Goal: Information Seeking & Learning: Check status

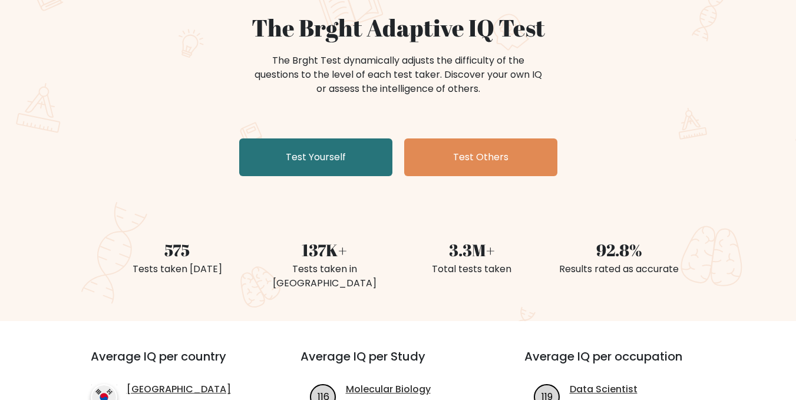
scroll to position [54, 0]
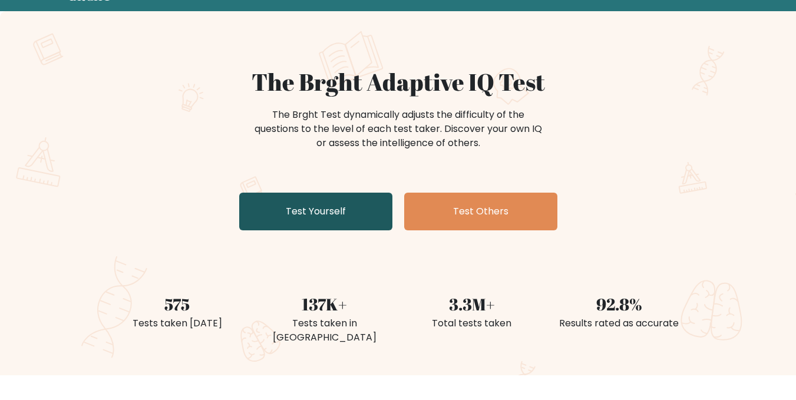
click at [319, 201] on link "Test Yourself" at bounding box center [315, 212] width 153 height 38
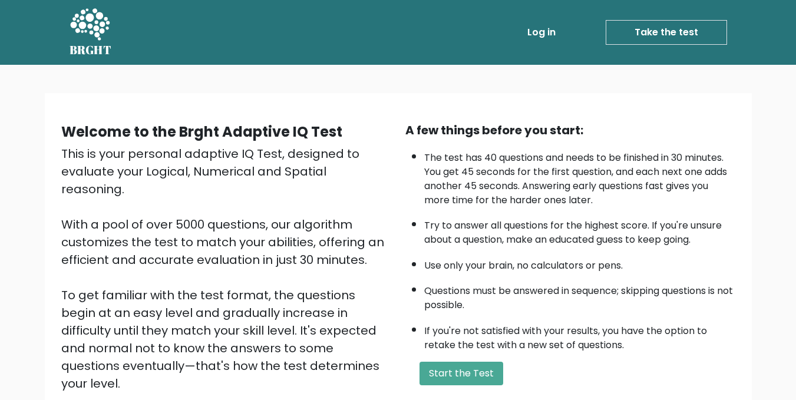
click at [541, 23] on link "Log in" at bounding box center [542, 33] width 38 height 24
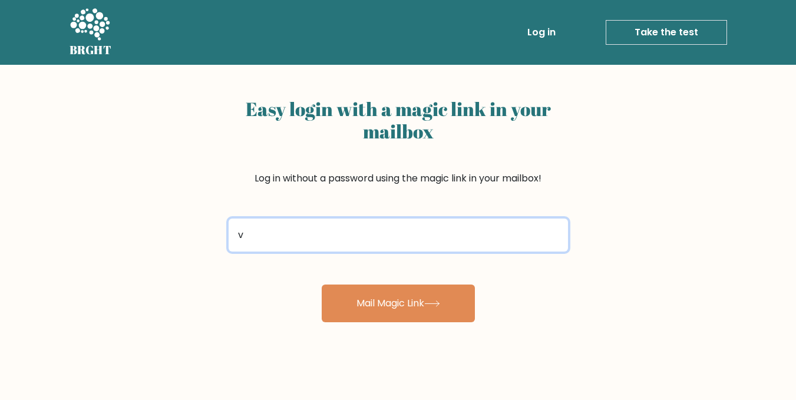
type input "v"
type input "bchet01@gmail.com"
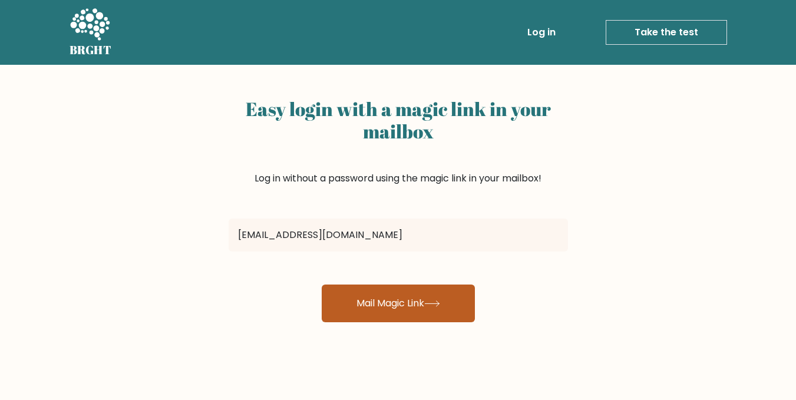
click at [388, 309] on button "Mail Magic Link" at bounding box center [398, 304] width 153 height 38
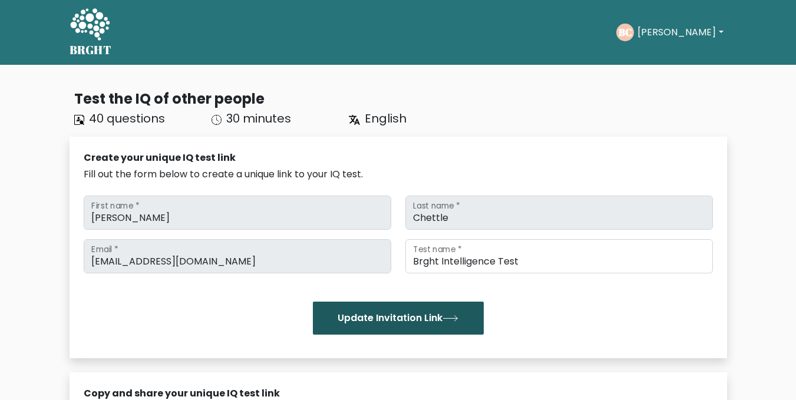
click at [434, 313] on button "Update Invitation Link" at bounding box center [398, 318] width 171 height 33
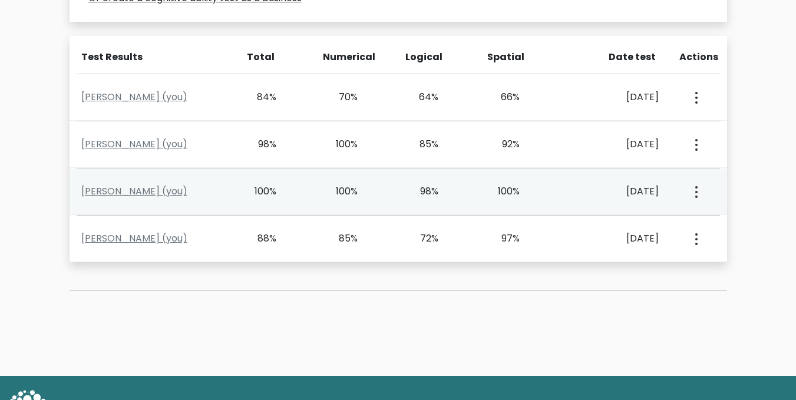
scroll to position [498, 0]
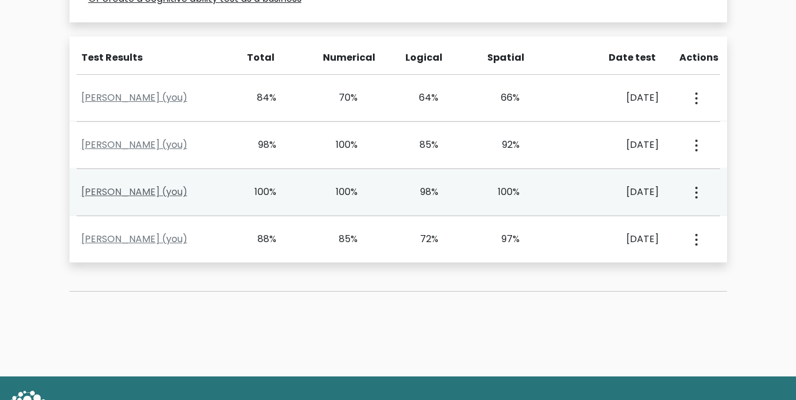
click at [143, 193] on link "Brian Chettle (you)" at bounding box center [134, 192] width 106 height 14
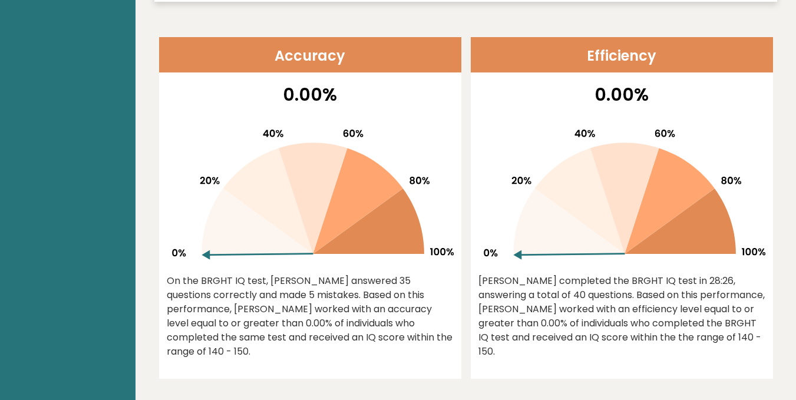
scroll to position [481, 0]
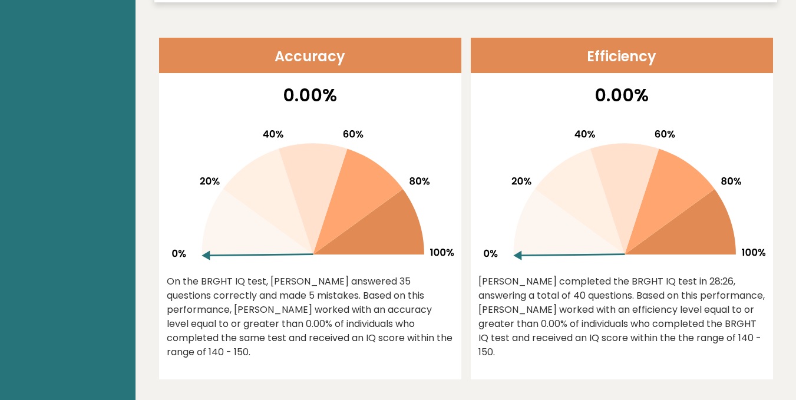
click at [664, 197] on icon at bounding box center [669, 202] width 90 height 106
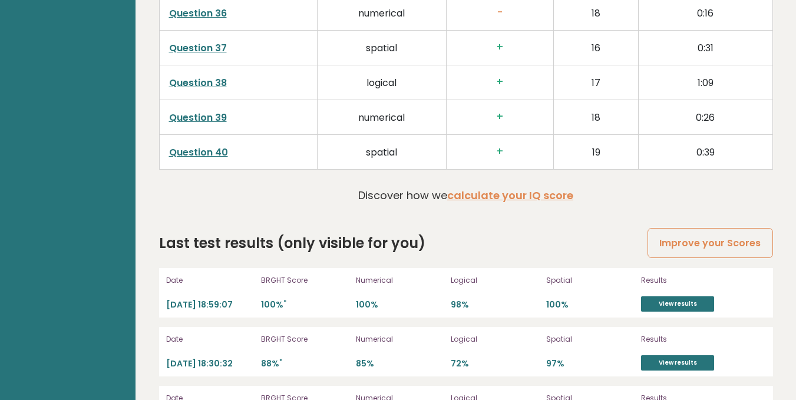
scroll to position [3182, 0]
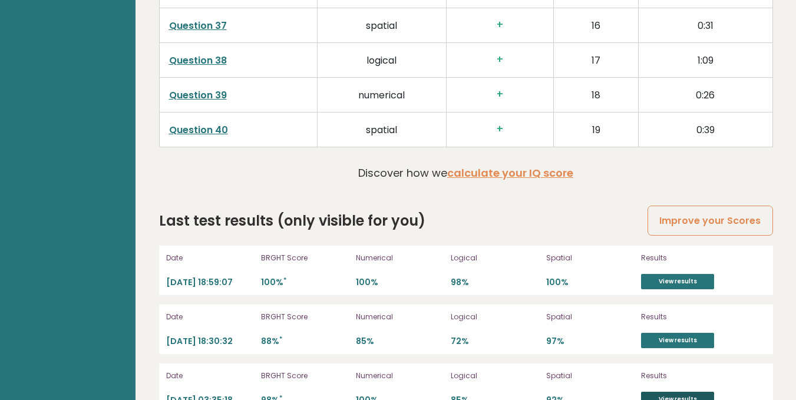
click at [676, 392] on link "View results" at bounding box center [677, 399] width 73 height 15
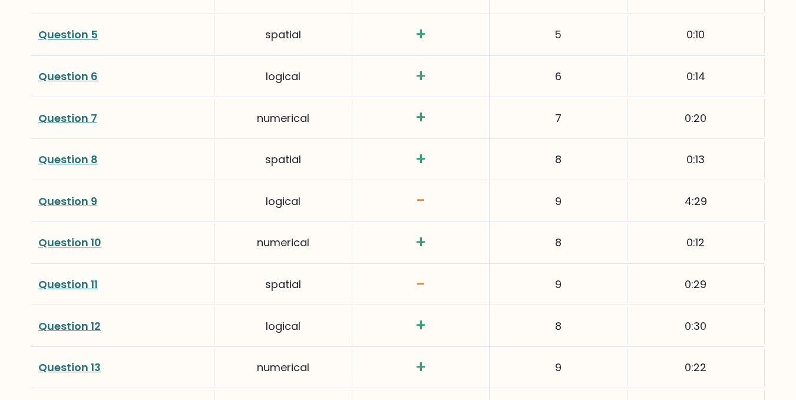
scroll to position [1860, 0]
click at [68, 203] on link "Question 9" at bounding box center [67, 200] width 59 height 15
